Goal: Information Seeking & Learning: Learn about a topic

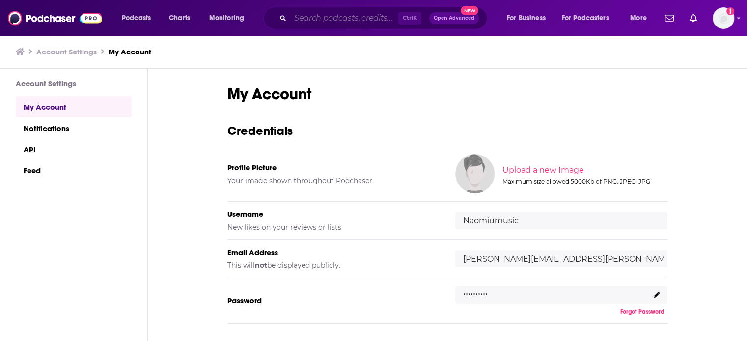
click at [304, 16] on input "Search podcasts, credits, & more..." at bounding box center [344, 18] width 108 height 16
paste input "The [PERSON_NAME] Podcast"
type input "The [PERSON_NAME] Podcast"
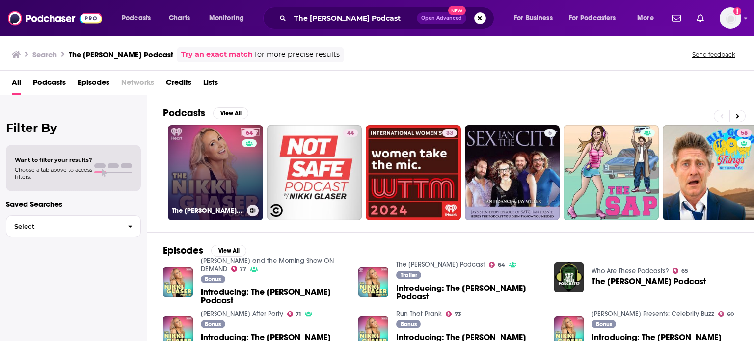
click at [221, 192] on link "64 The [PERSON_NAME] Podcast" at bounding box center [215, 172] width 95 height 95
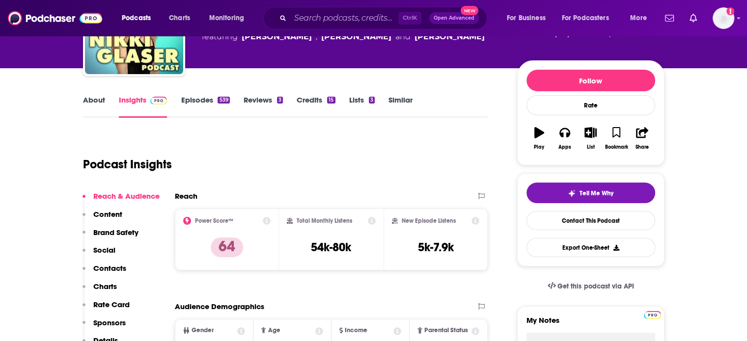
scroll to position [92, 0]
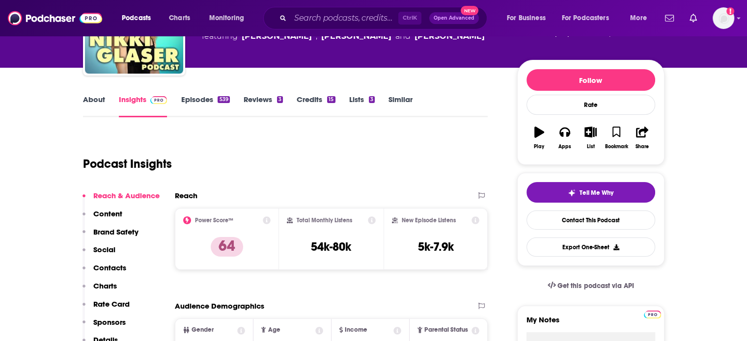
click at [204, 101] on link "Episodes 539" at bounding box center [205, 106] width 49 height 23
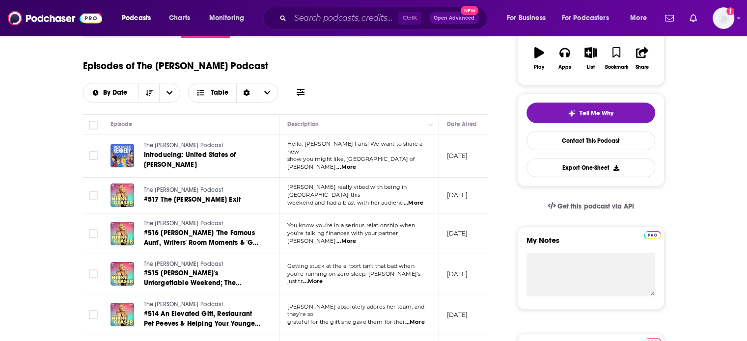
scroll to position [172, 0]
